Goal: Share content

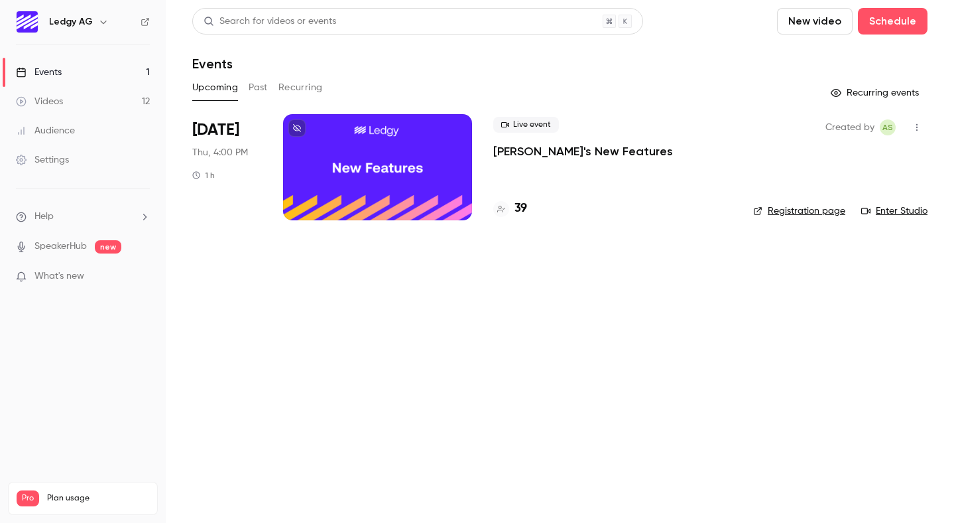
click at [515, 212] on h4 "39" at bounding box center [521, 209] width 13 height 18
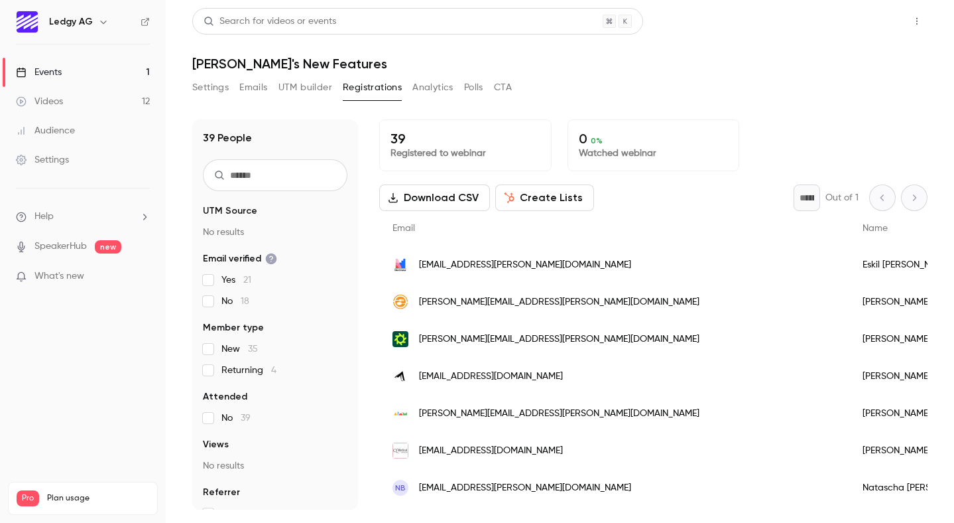
click at [873, 15] on button "Share" at bounding box center [869, 21] width 52 height 27
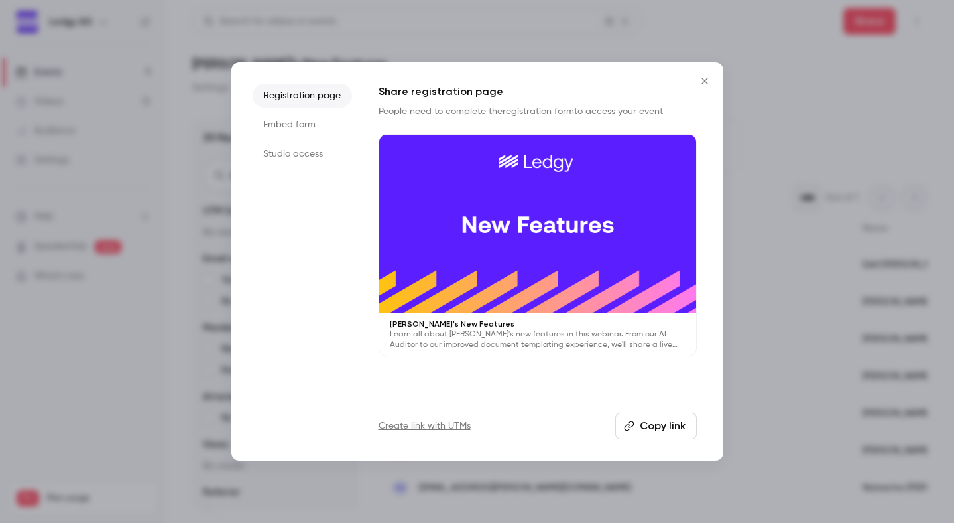
click at [700, 84] on icon "Close" at bounding box center [705, 81] width 16 height 11
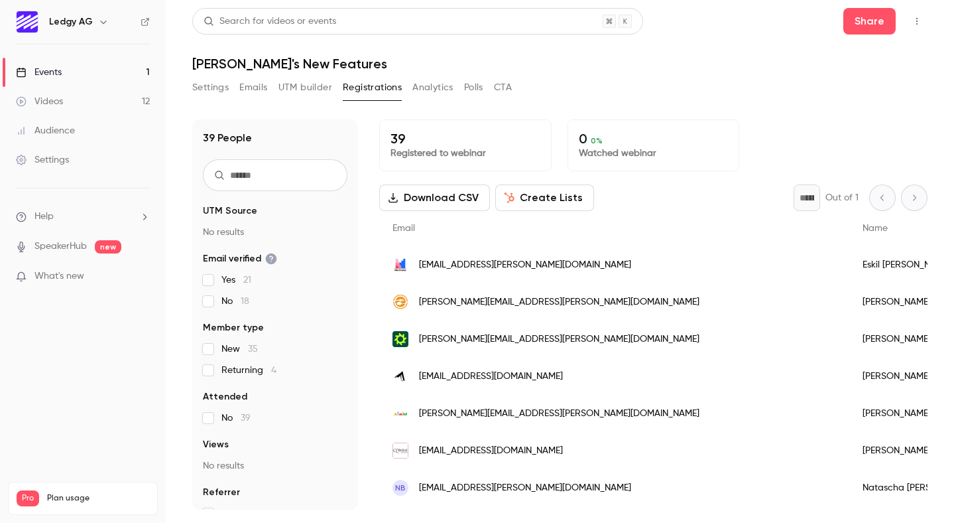
click at [442, 196] on button "Download CSV" at bounding box center [434, 197] width 111 height 27
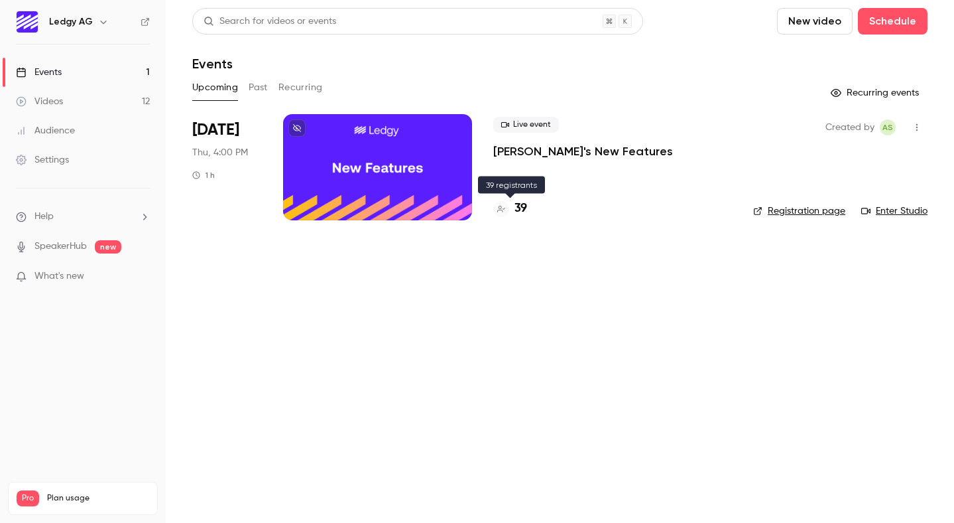
click at [510, 208] on div "39" at bounding box center [510, 209] width 34 height 18
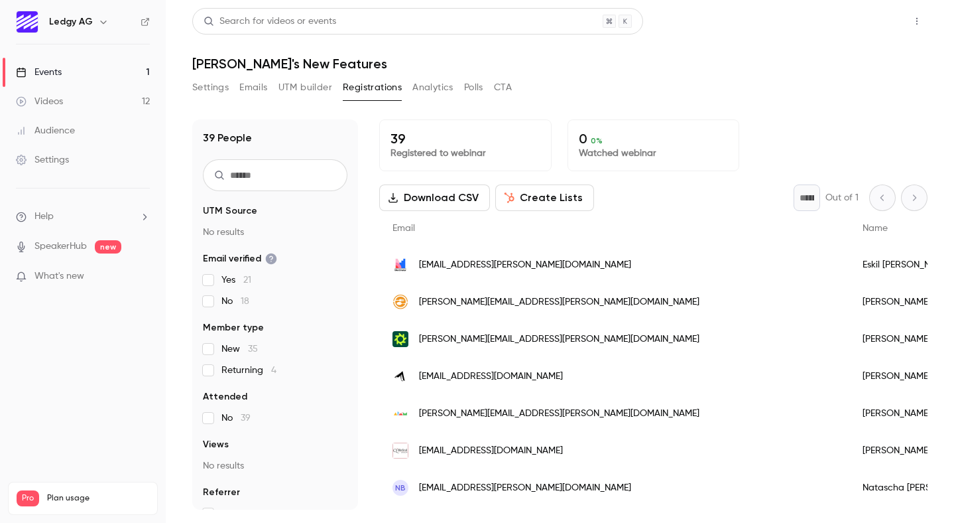
click at [861, 28] on button "Share" at bounding box center [869, 21] width 52 height 27
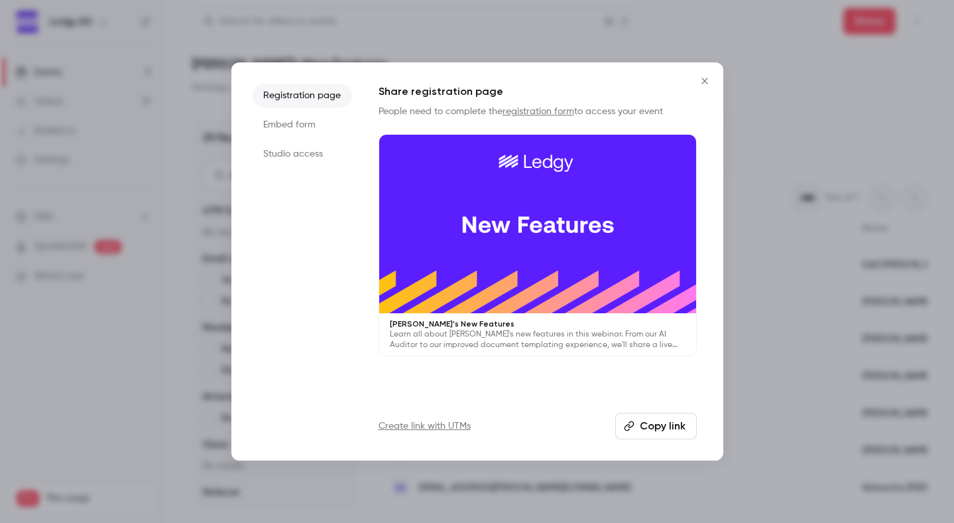
click at [672, 425] on button "Copy link" at bounding box center [656, 425] width 82 height 27
